Goal: Information Seeking & Learning: Learn about a topic

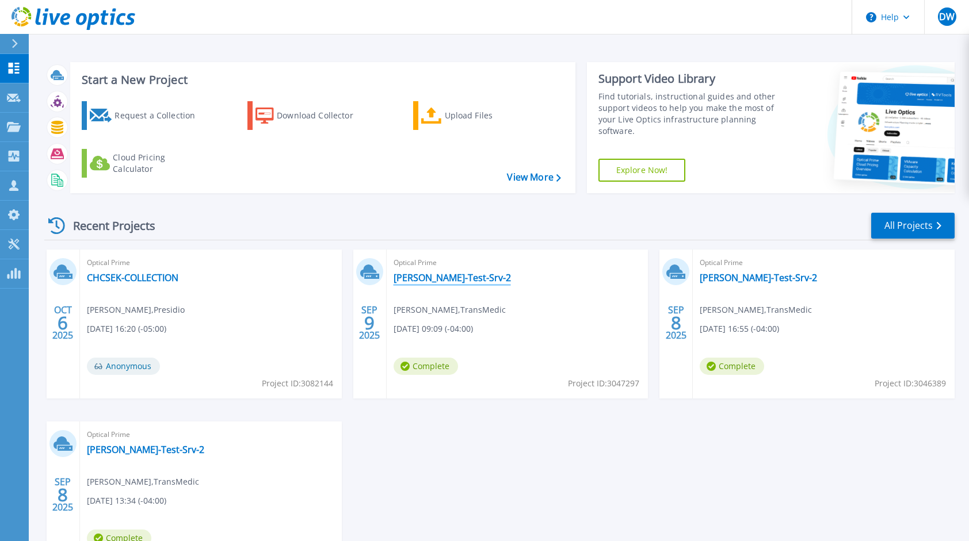
click at [437, 281] on link "[PERSON_NAME]-Test-Srv-2" at bounding box center [451, 278] width 117 height 12
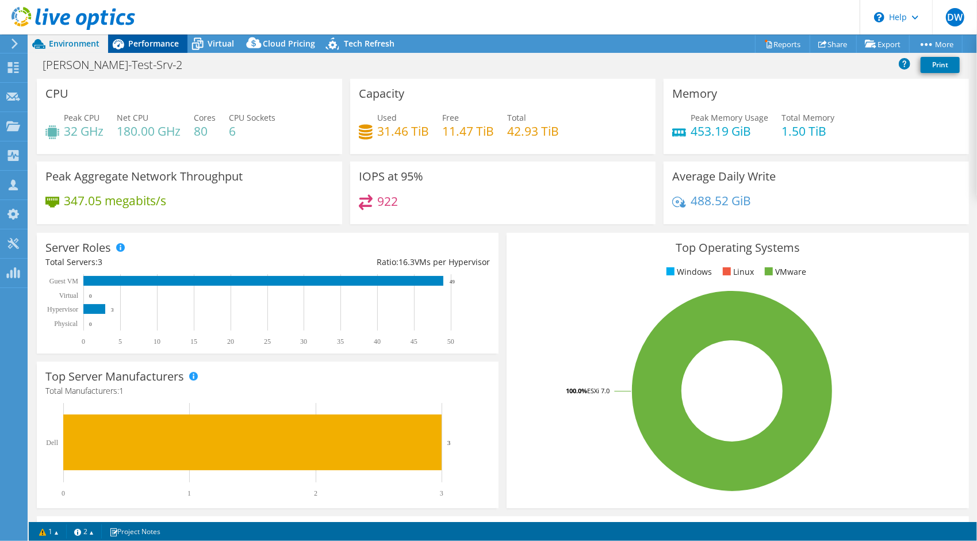
select select "USD"
click at [154, 47] on span "Performance" at bounding box center [153, 43] width 51 height 11
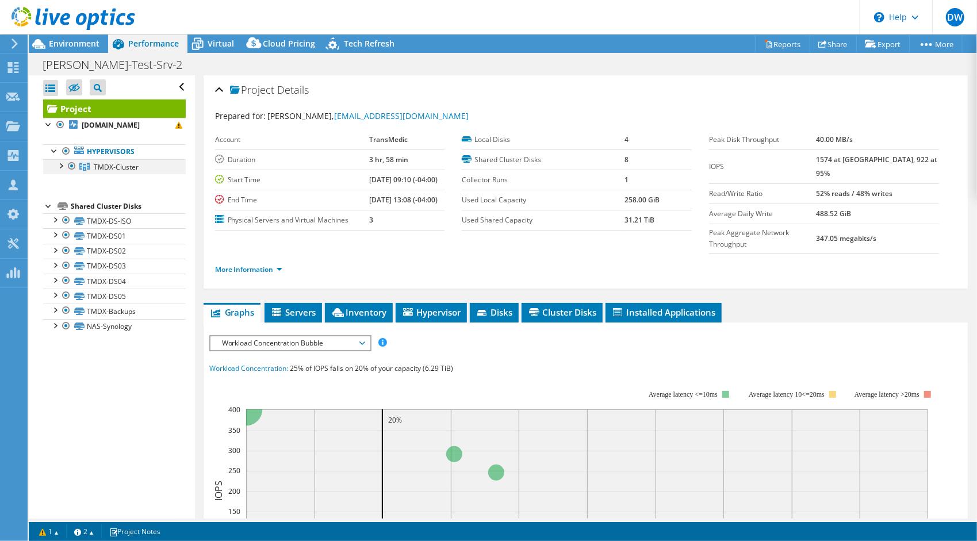
click at [63, 171] on div at bounding box center [61, 165] width 12 height 12
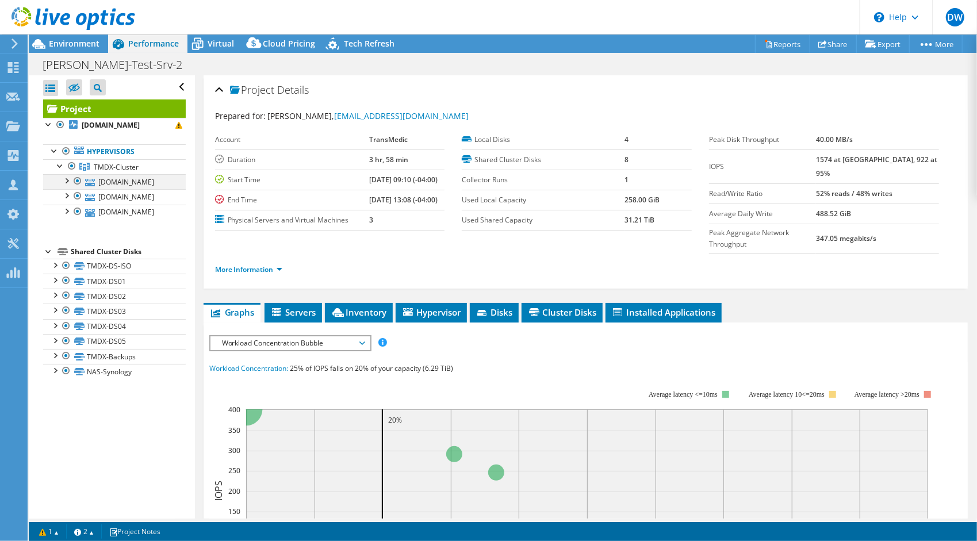
click at [66, 186] on div at bounding box center [66, 180] width 12 height 12
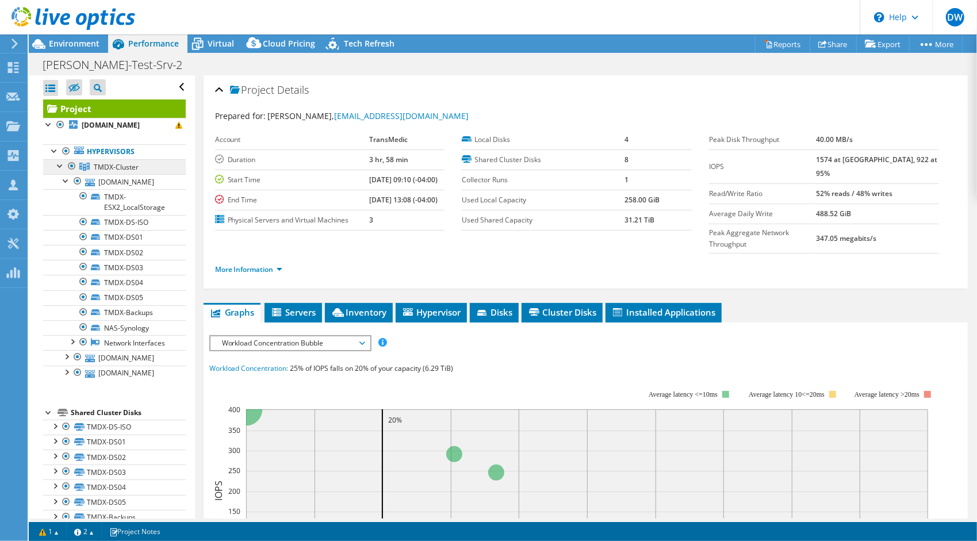
click at [112, 172] on span "TMDX-Cluster" at bounding box center [116, 167] width 45 height 10
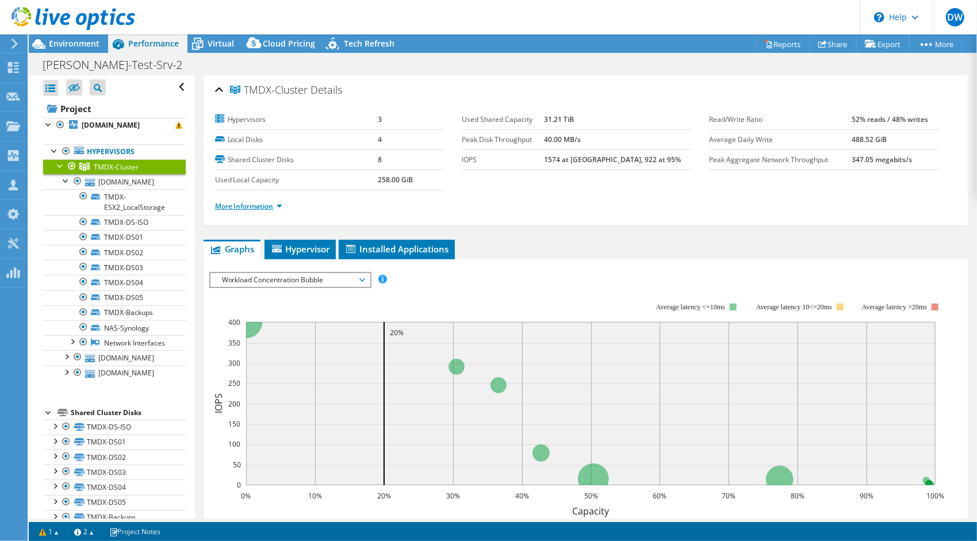
click at [277, 201] on link "More Information" at bounding box center [248, 206] width 67 height 10
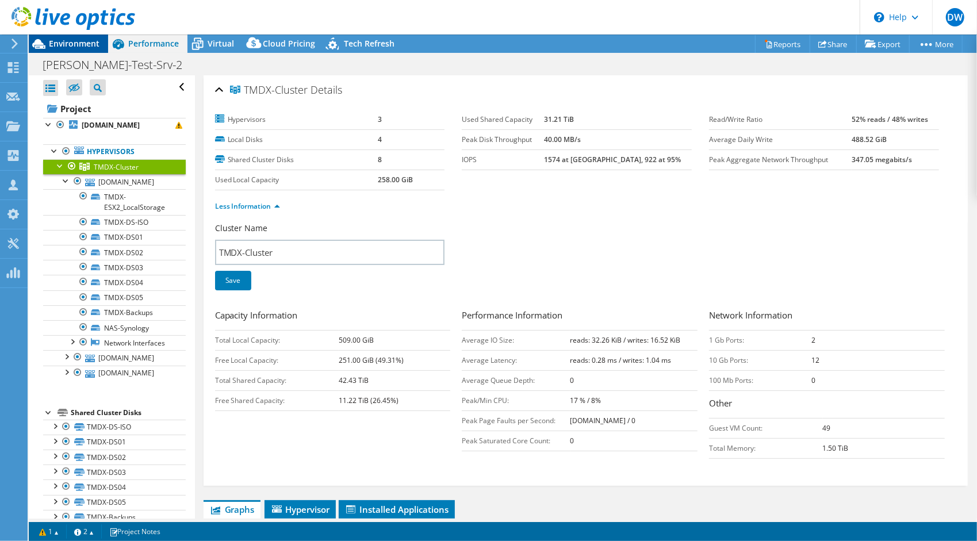
click at [70, 45] on span "Environment" at bounding box center [74, 43] width 51 height 11
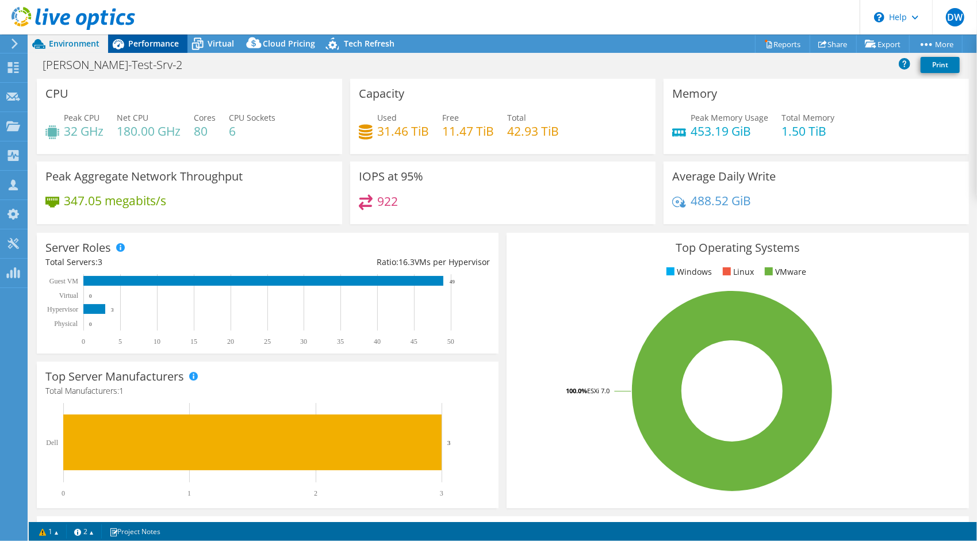
click at [150, 44] on span "Performance" at bounding box center [153, 43] width 51 height 11
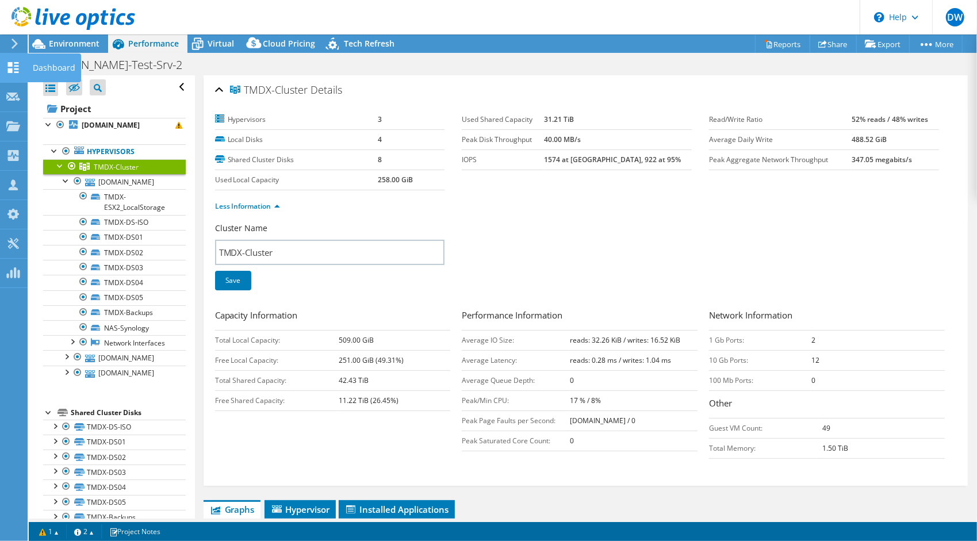
click at [13, 62] on icon at bounding box center [13, 67] width 14 height 11
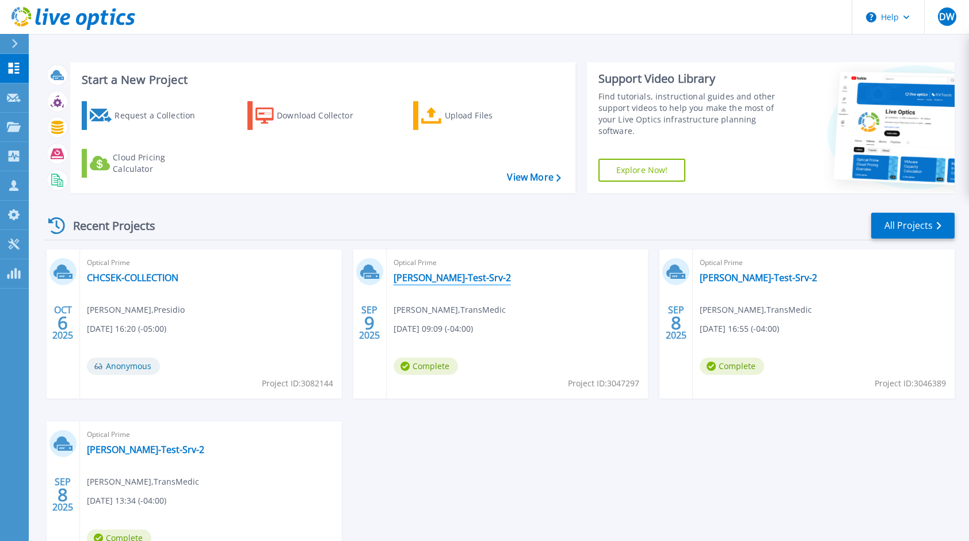
click at [425, 276] on link "[PERSON_NAME]-Test-Srv-2" at bounding box center [451, 278] width 117 height 12
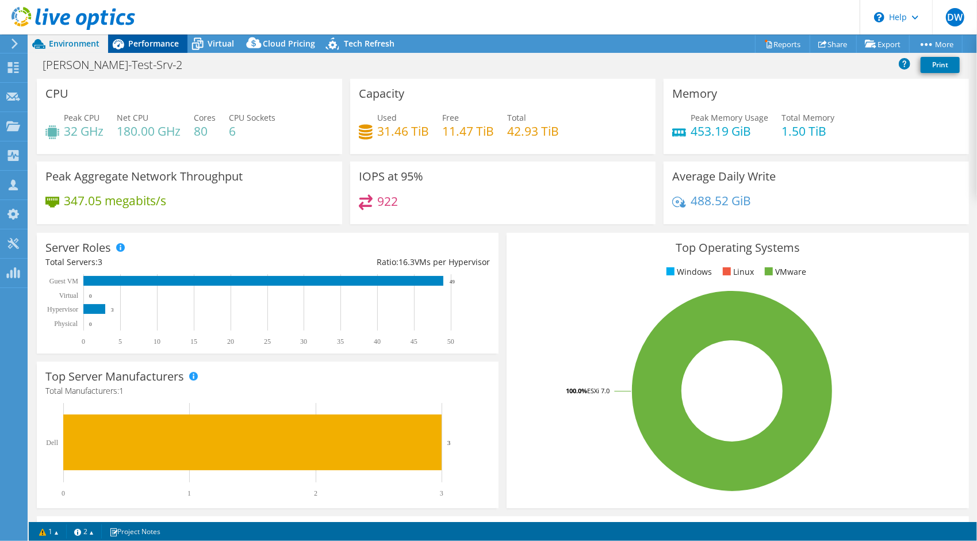
click at [144, 44] on span "Performance" at bounding box center [153, 43] width 51 height 11
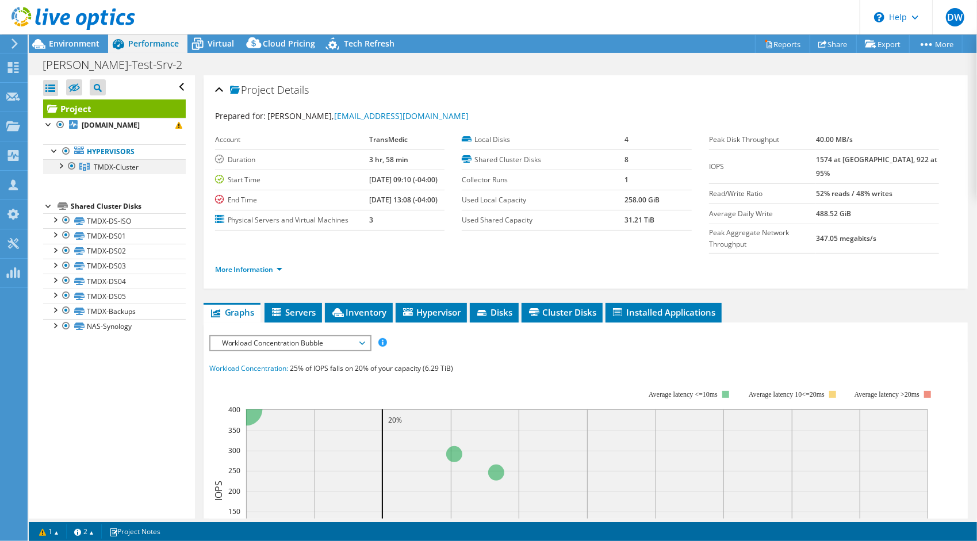
click at [59, 171] on div at bounding box center [61, 165] width 12 height 12
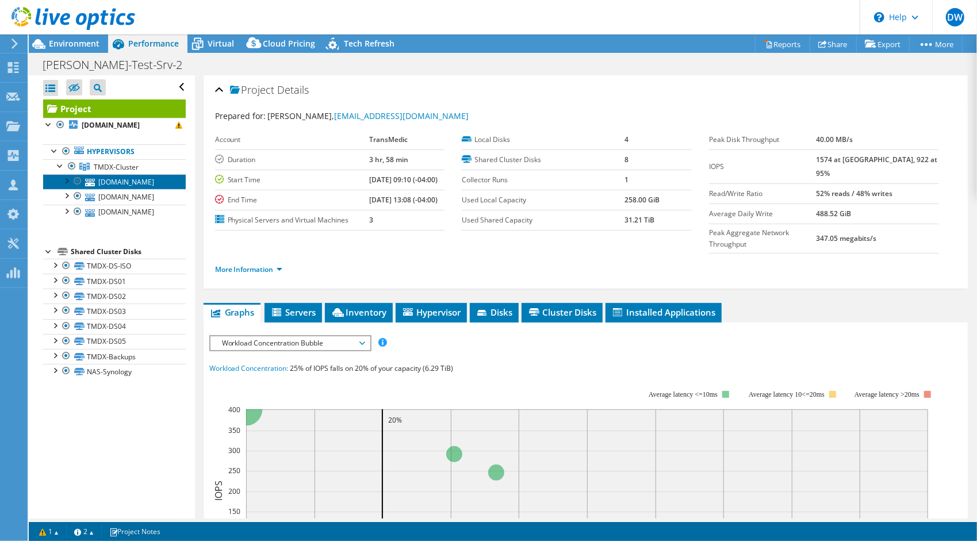
click at [110, 189] on link "tmdx-esx2.woburn.transmedics.com" at bounding box center [114, 181] width 143 height 15
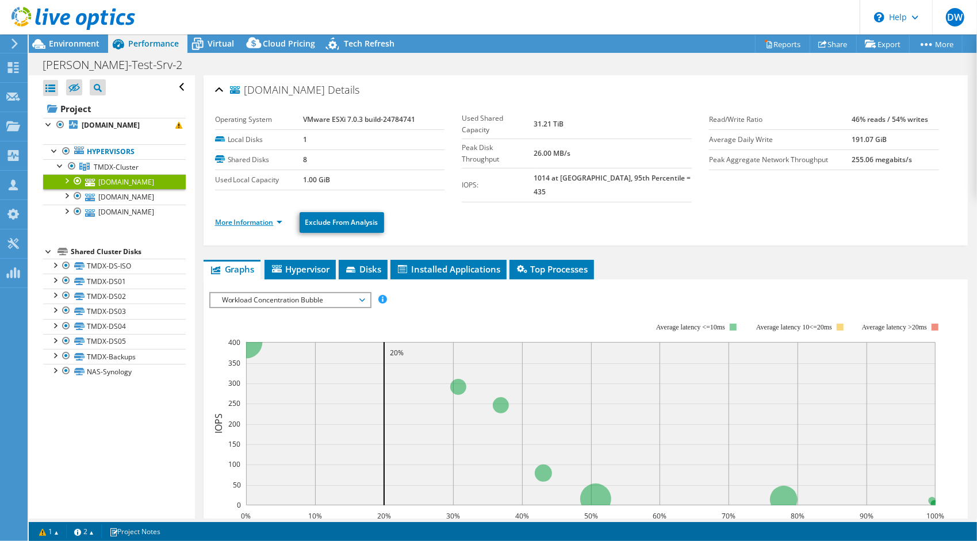
click at [253, 217] on link "More Information" at bounding box center [248, 222] width 67 height 10
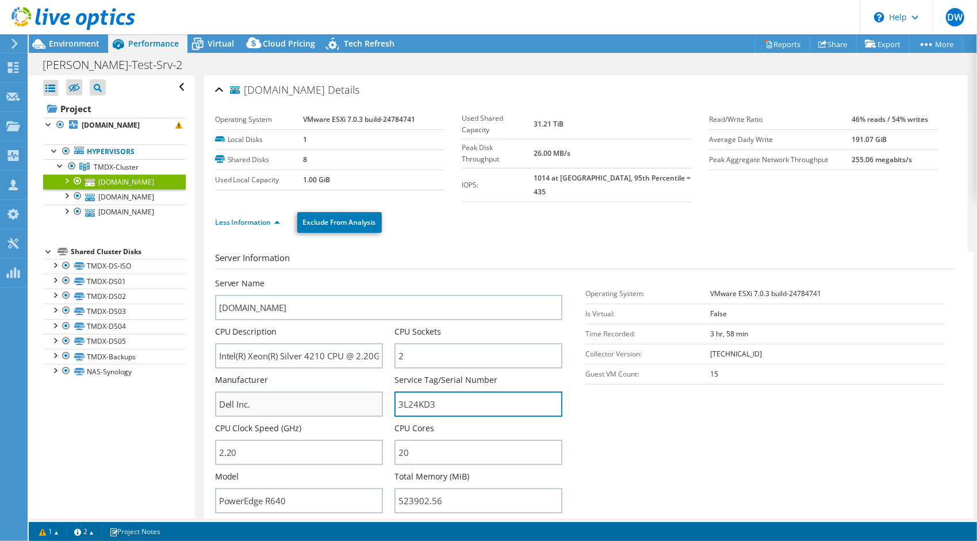
drag, startPoint x: 443, startPoint y: 392, endPoint x: 357, endPoint y: 383, distance: 86.2
click at [357, 278] on div "Server Name tmdx-esx2.woburn.transmedics.com CPU Description Intel(R) Xeon(R) S…" at bounding box center [395, 278] width 360 height 0
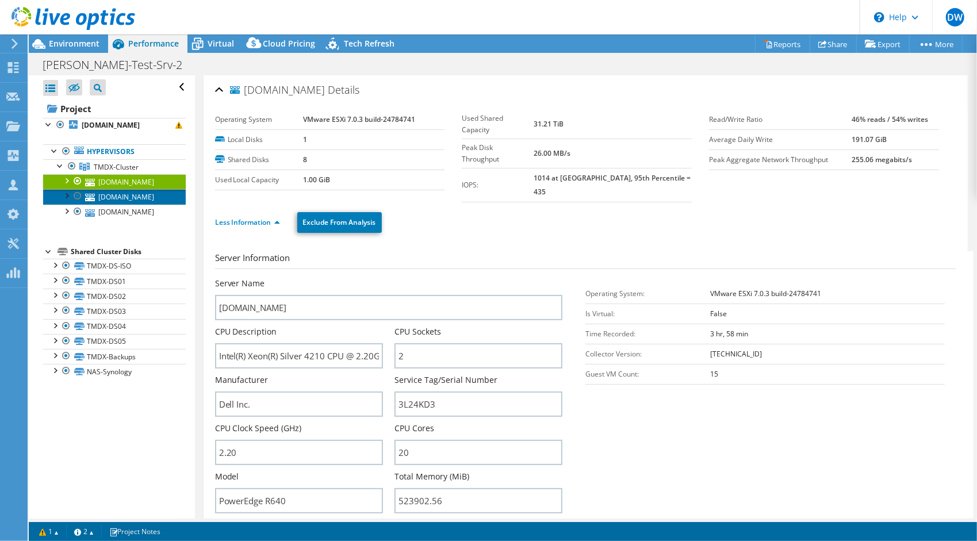
click at [133, 204] on link "tmdx-esx3.woburn.transmedics.com" at bounding box center [114, 196] width 143 height 15
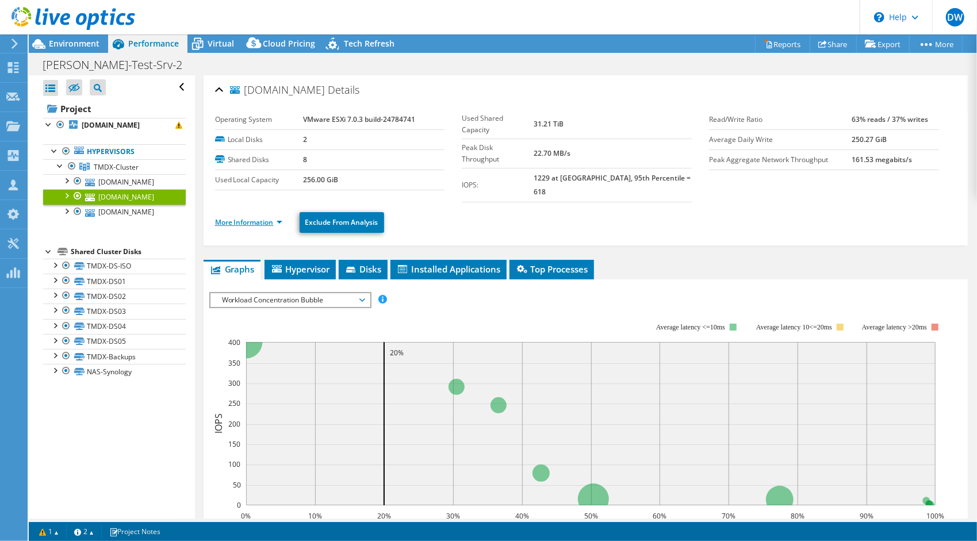
click at [258, 217] on link "More Information" at bounding box center [248, 222] width 67 height 10
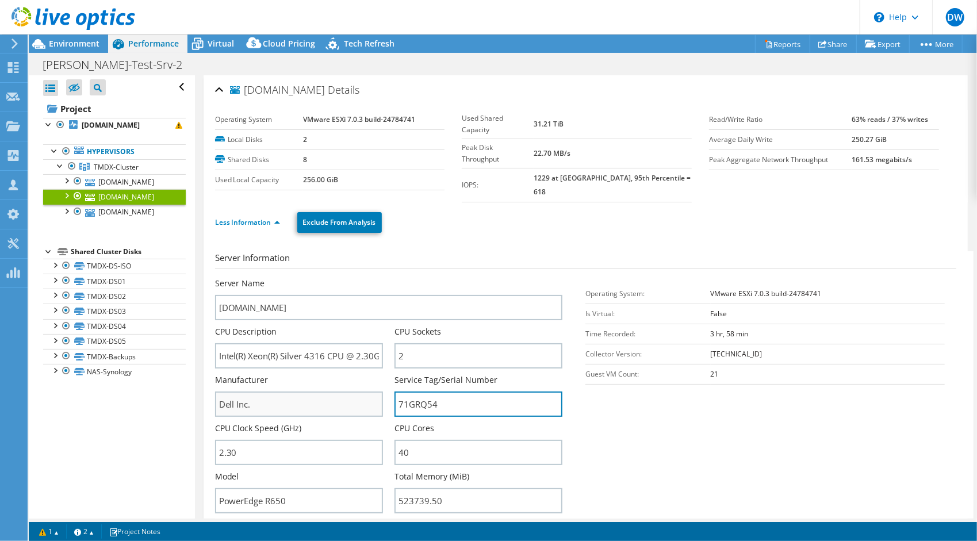
drag, startPoint x: 438, startPoint y: 389, endPoint x: 379, endPoint y: 395, distance: 59.5
click at [379, 278] on div "Server Name tmdx-esx3.woburn.transmedics.com CPU Description Intel(R) Xeon(R) S…" at bounding box center [395, 278] width 360 height 0
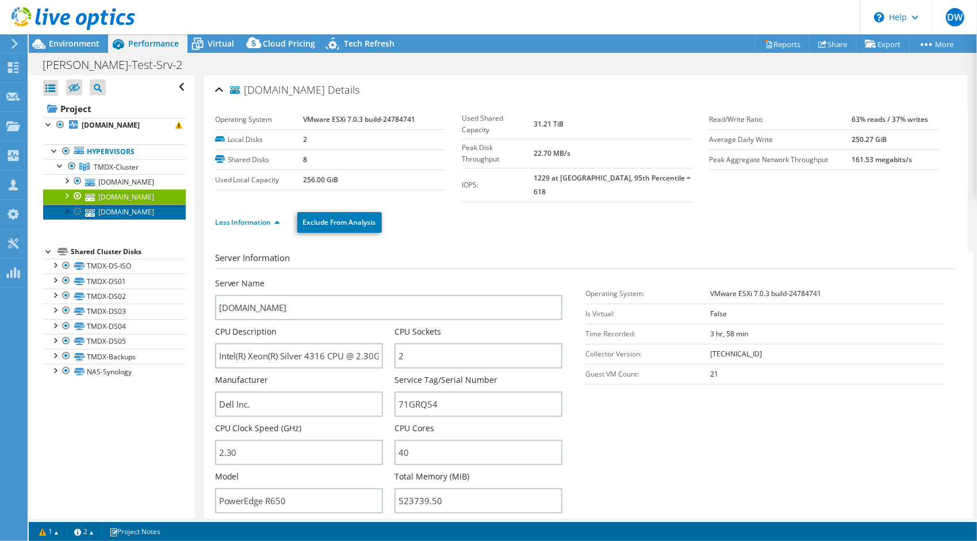
click at [103, 220] on link "tmdx-esx1.woburn.transmedics.com" at bounding box center [114, 212] width 143 height 15
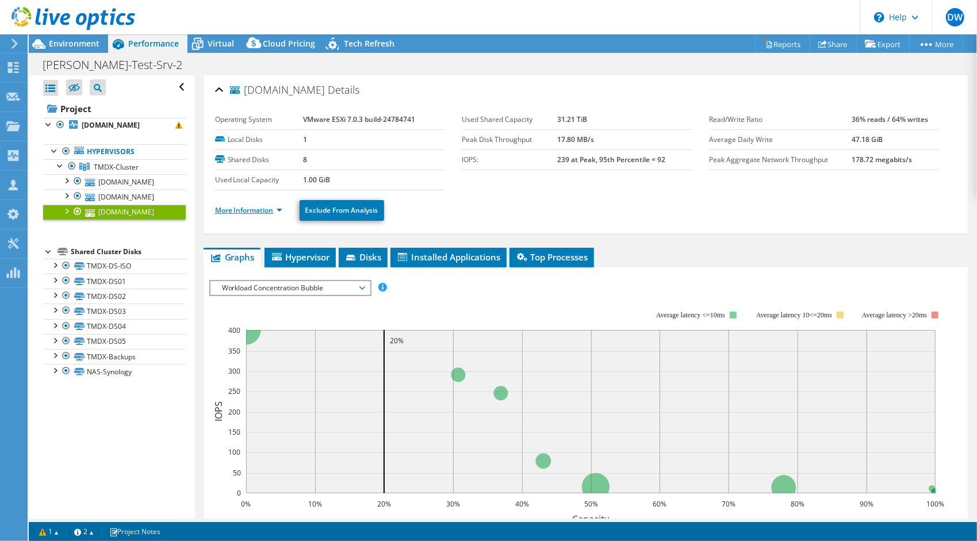
click at [245, 210] on link "More Information" at bounding box center [248, 210] width 67 height 10
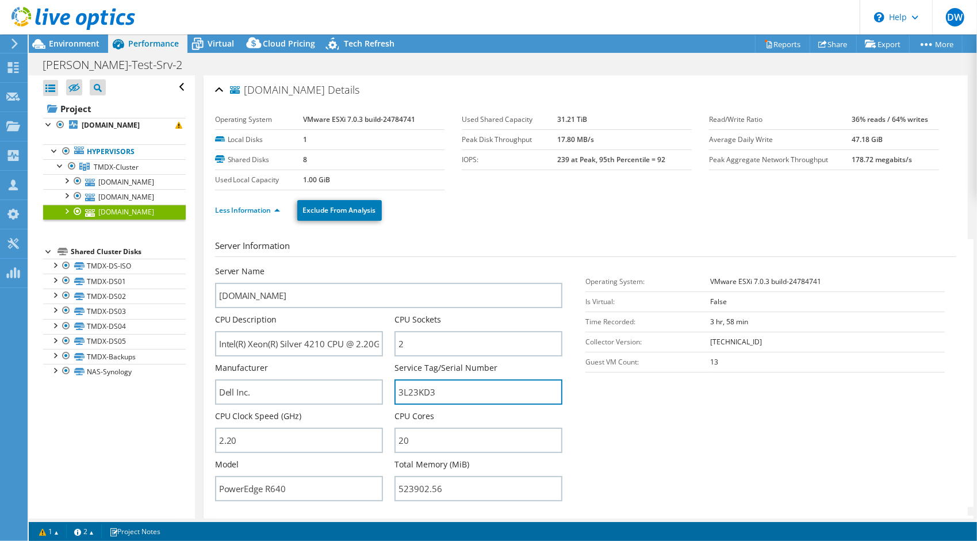
drag, startPoint x: 453, startPoint y: 392, endPoint x: 332, endPoint y: 413, distance: 122.0
click at [332, 266] on div "Server Name tmdx-esx1.woburn.transmedics.com CPU Description Intel(R) Xeon(R) S…" at bounding box center [395, 266] width 360 height 0
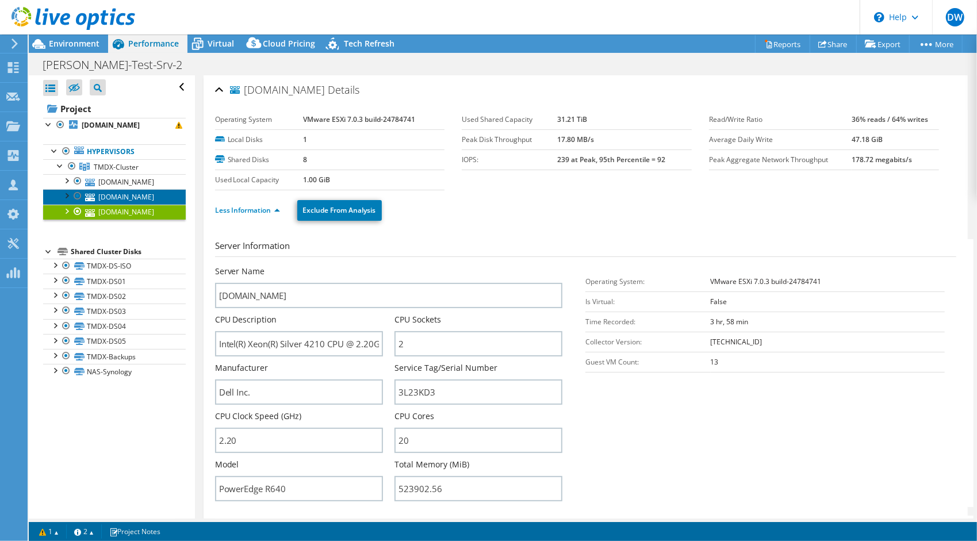
click at [121, 204] on link "tmdx-esx3.woburn.transmedics.com" at bounding box center [114, 196] width 143 height 15
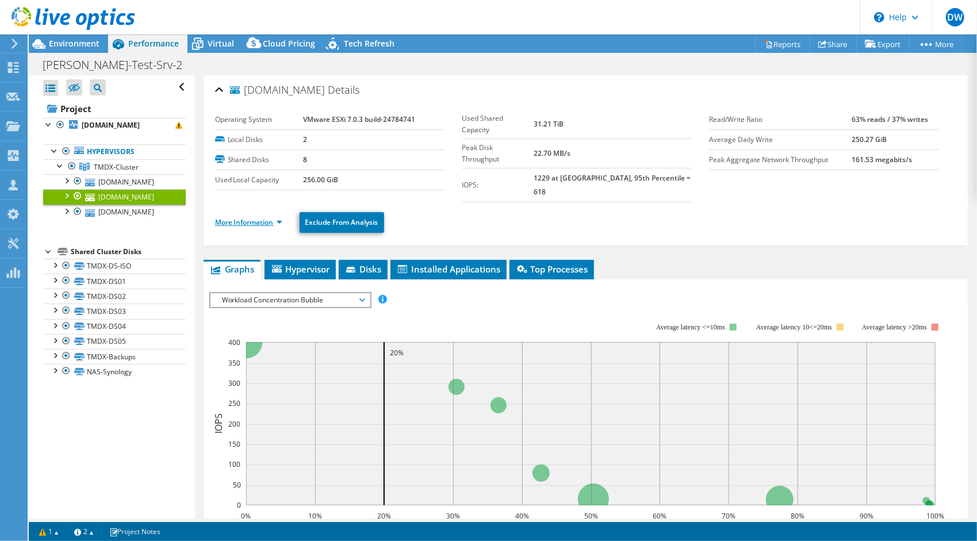
click at [238, 217] on link "More Information" at bounding box center [248, 222] width 67 height 10
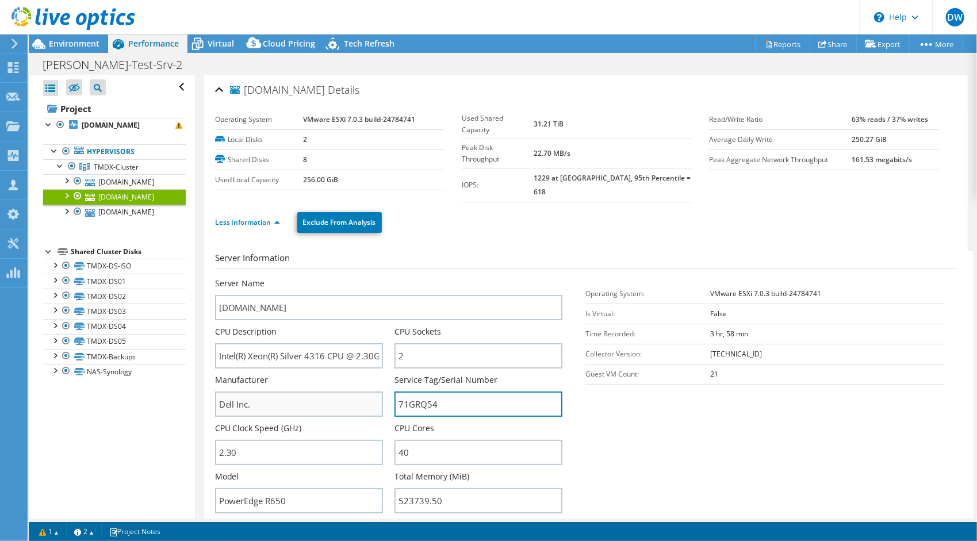
drag, startPoint x: 462, startPoint y: 384, endPoint x: 349, endPoint y: 396, distance: 114.0
click at [349, 278] on div "Server Name tmdx-esx3.woburn.transmedics.com CPU Description Intel(R) Xeon(R) S…" at bounding box center [395, 278] width 360 height 0
